Goal: Use online tool/utility: Utilize a website feature to perform a specific function

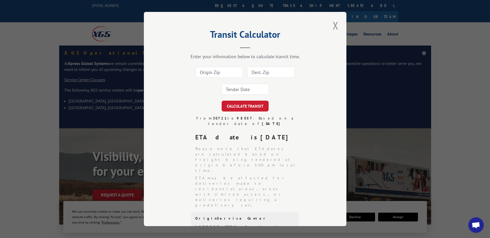
click at [215, 71] on input at bounding box center [220, 72] width 48 height 11
type input "30721"
click at [267, 69] on input at bounding box center [271, 72] width 48 height 11
type input "44614"
click at [247, 89] on input at bounding box center [245, 89] width 48 height 11
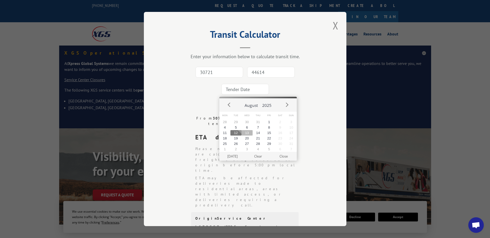
click at [251, 132] on button "13" at bounding box center [246, 132] width 11 height 5
type input "[DATE]"
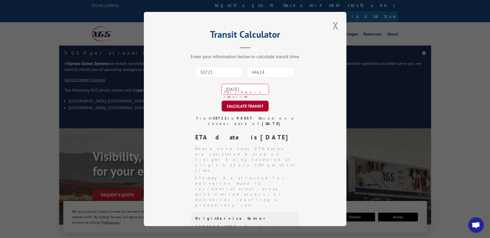
click at [247, 109] on button "CALCULATE TRANSIT" at bounding box center [245, 105] width 47 height 11
click at [333, 26] on button "Close modal" at bounding box center [335, 25] width 9 height 14
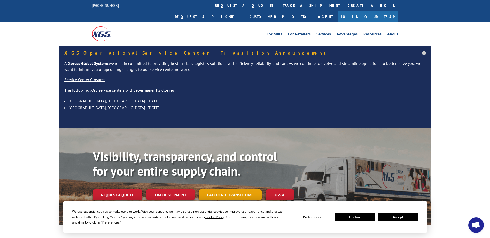
click at [218, 189] on link "Calculate transit time" at bounding box center [230, 194] width 63 height 11
